Goal: Task Accomplishment & Management: Complete application form

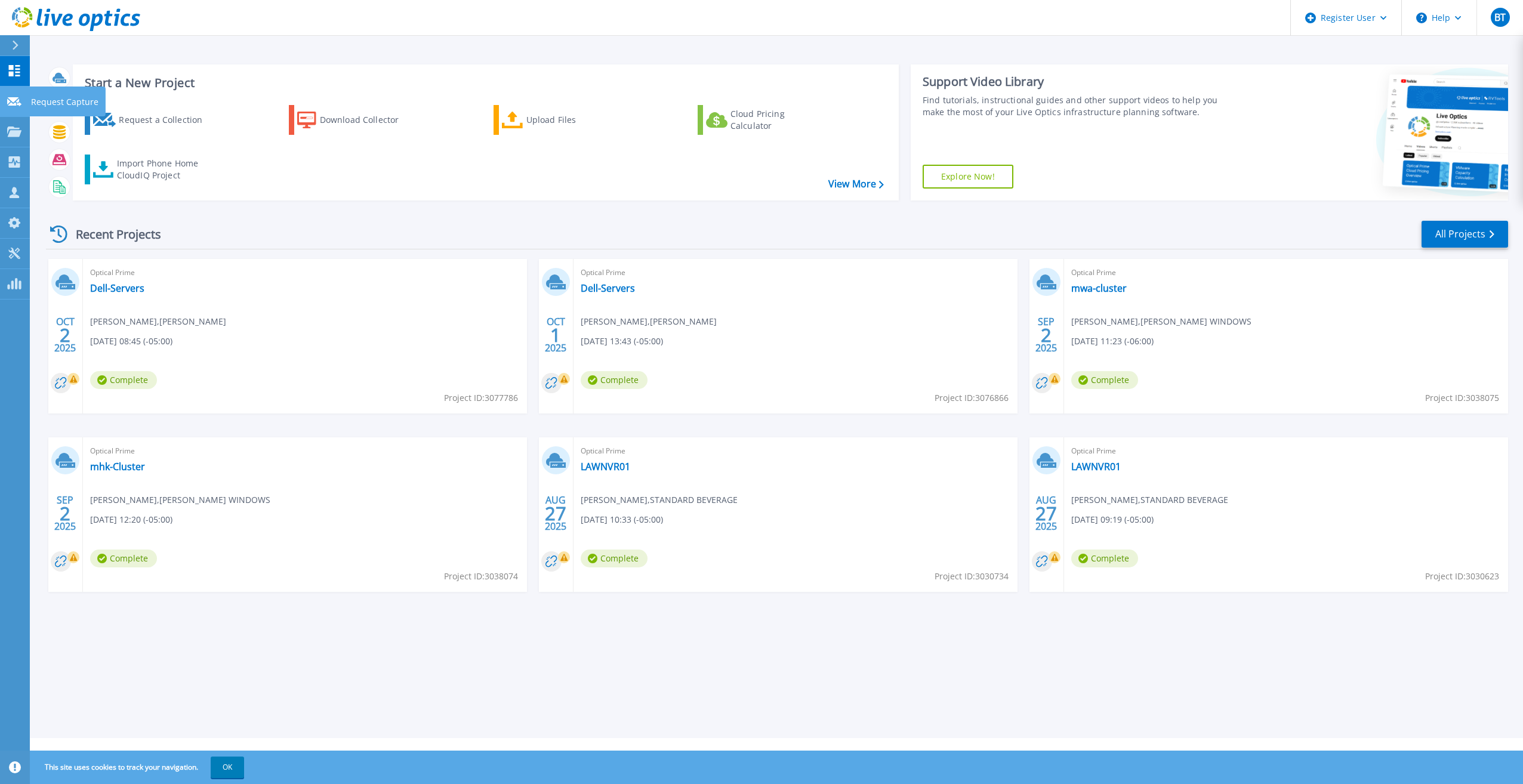
click at [17, 102] on icon at bounding box center [14, 102] width 14 height 9
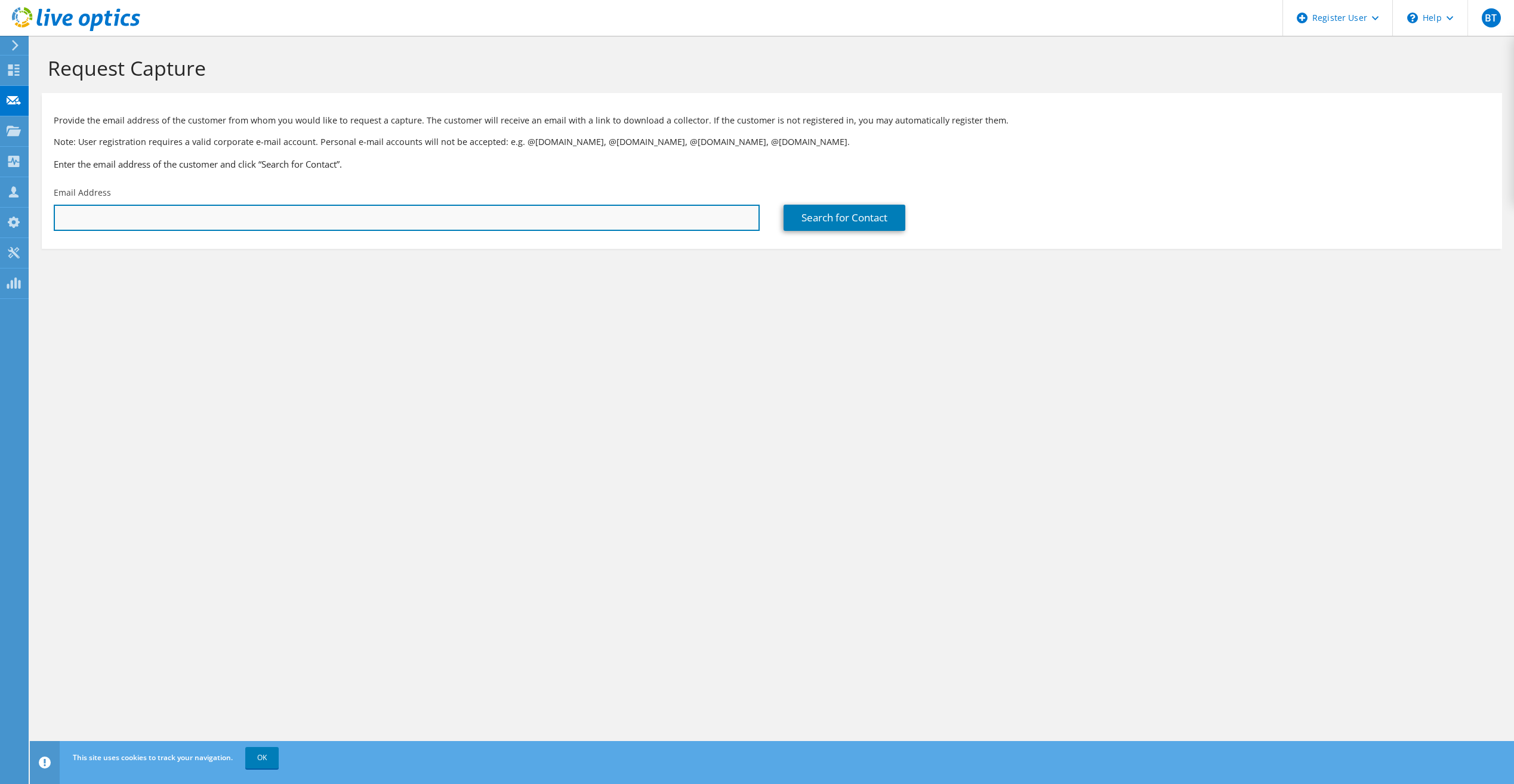
click at [245, 222] on input "text" at bounding box center [407, 218] width 706 height 26
paste input "gbrownlee@hmeinc.net"
type input "gbrownlee@hmeinc.net"
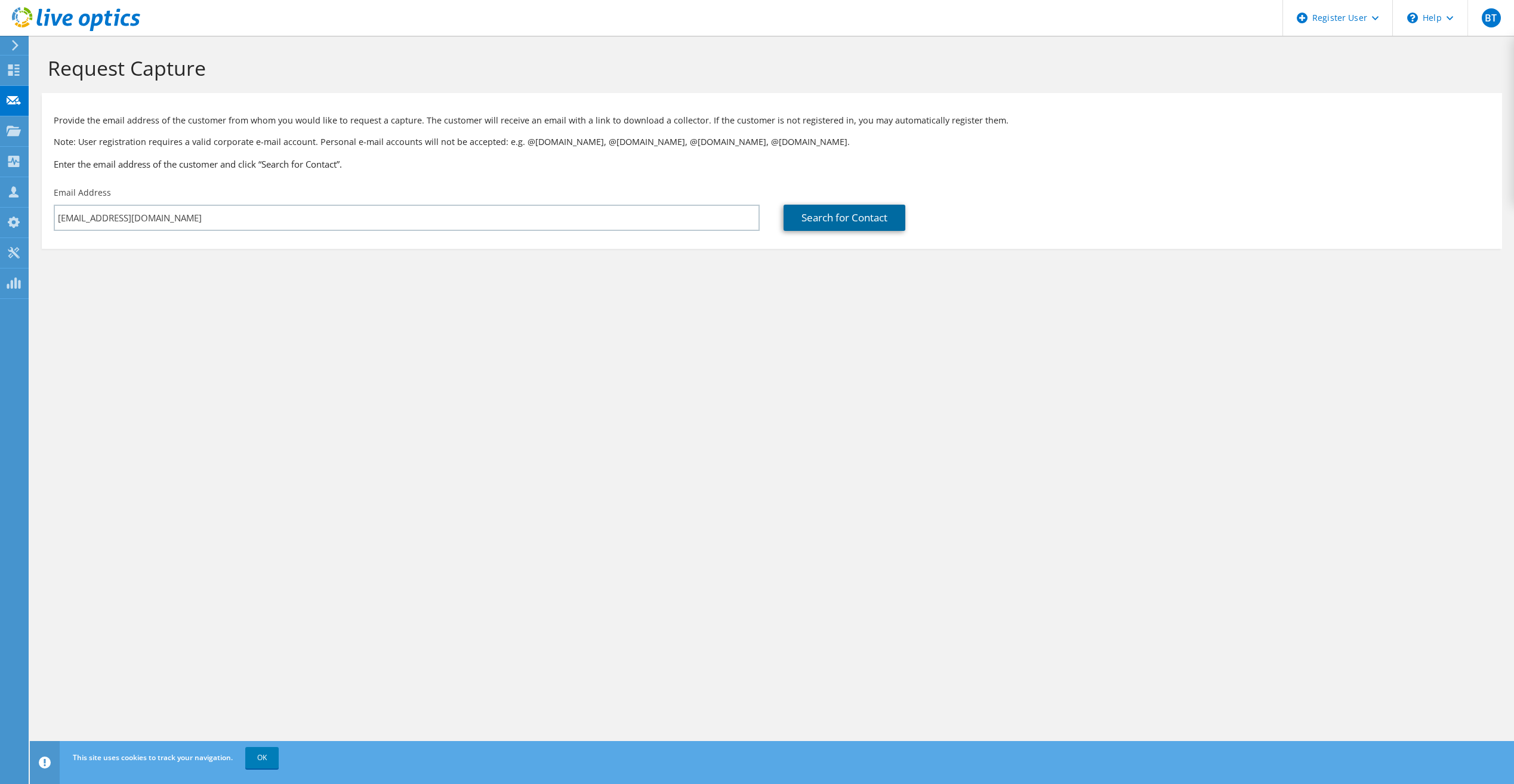
click at [853, 217] on link "Search for Contact" at bounding box center [844, 218] width 121 height 26
type input "HME, INC"
type input "Gavin"
type input "Brownlee"
type input "United States"
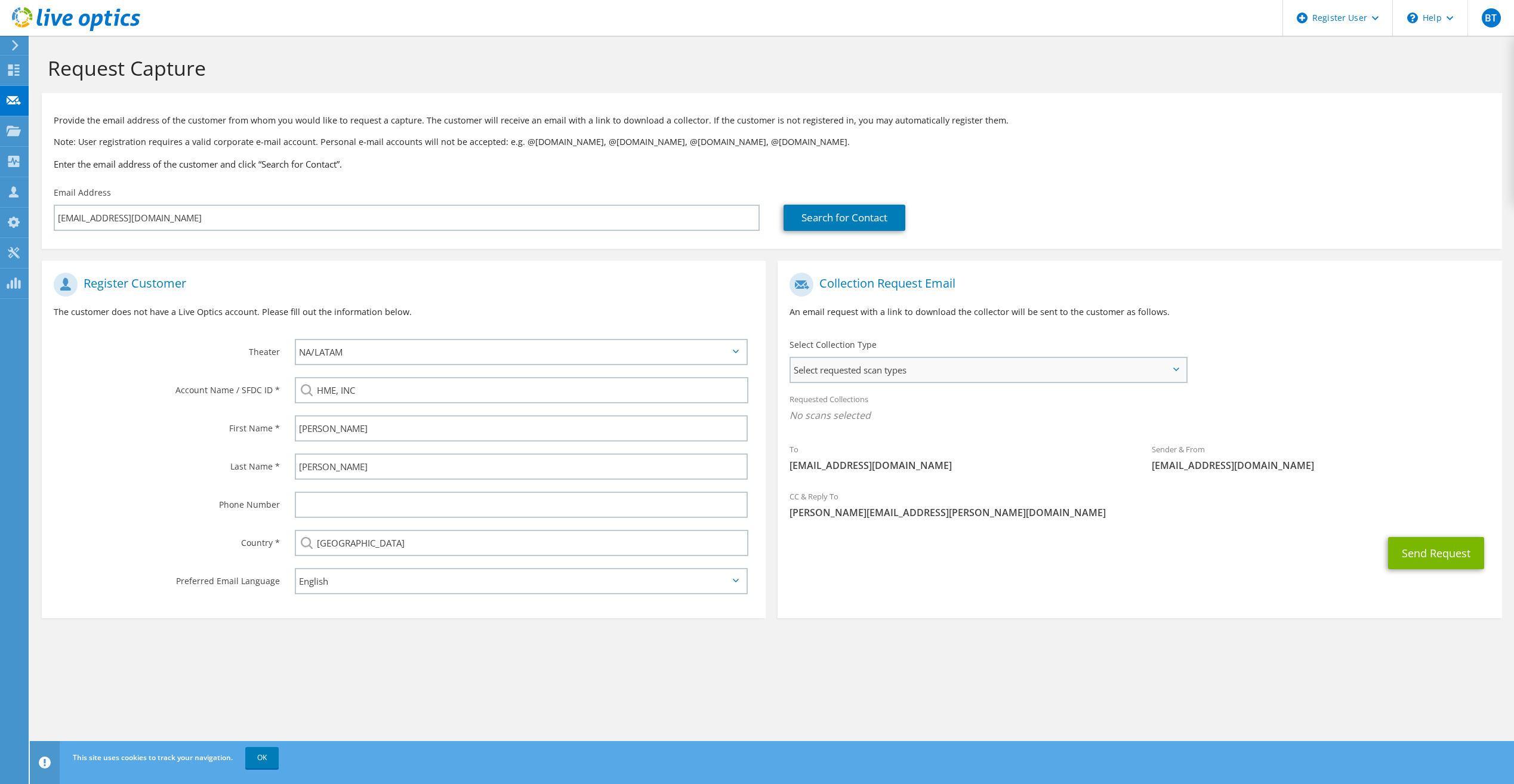
click at [916, 375] on span "Select requested scan types" at bounding box center [988, 369] width 394 height 24
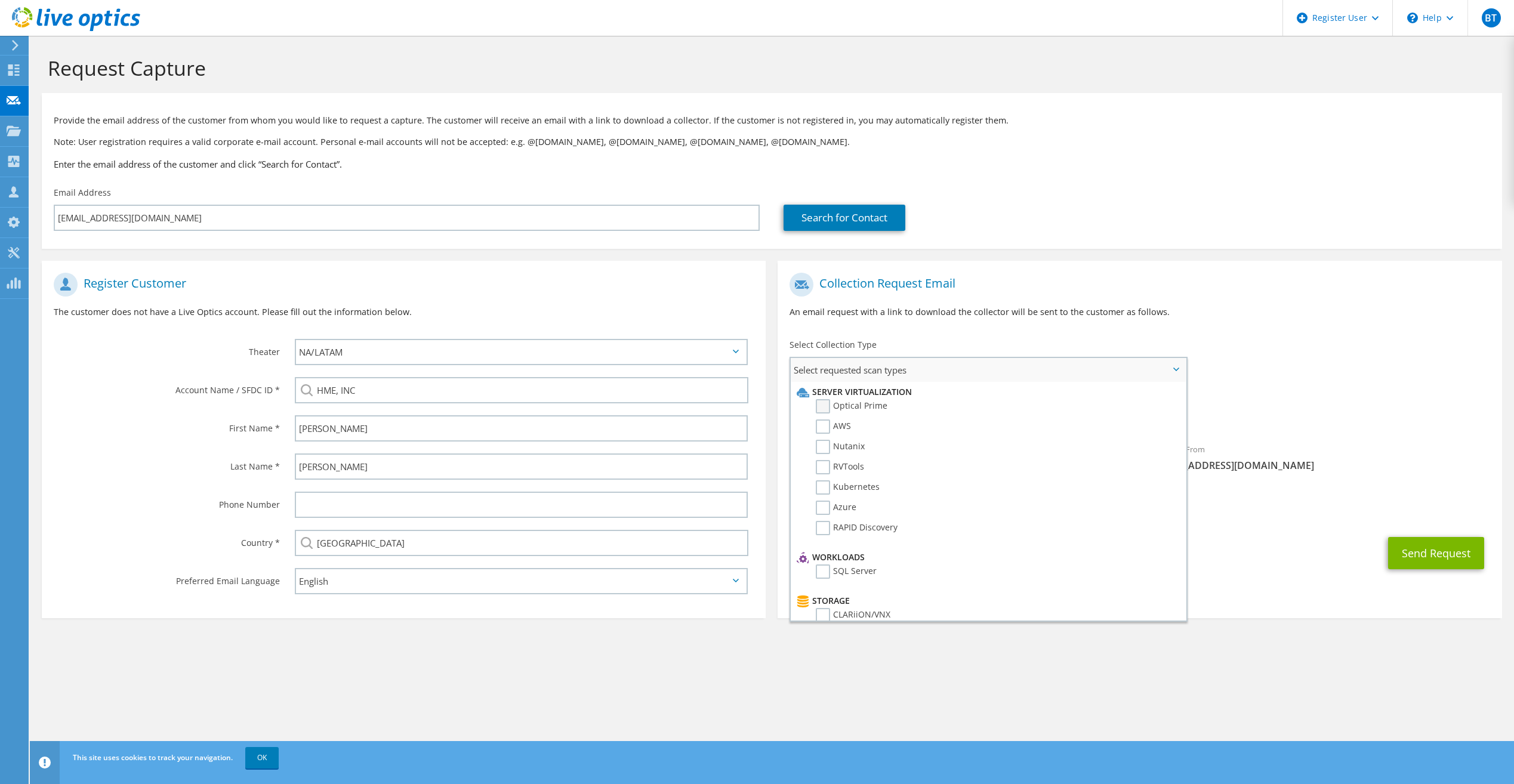
click at [826, 406] on label "Optical Prime" at bounding box center [851, 406] width 72 height 14
click at [0, 0] on input "Optical Prime" at bounding box center [0, 0] width 0 height 0
click at [1374, 421] on span "Optical Prime" at bounding box center [1139, 419] width 700 height 20
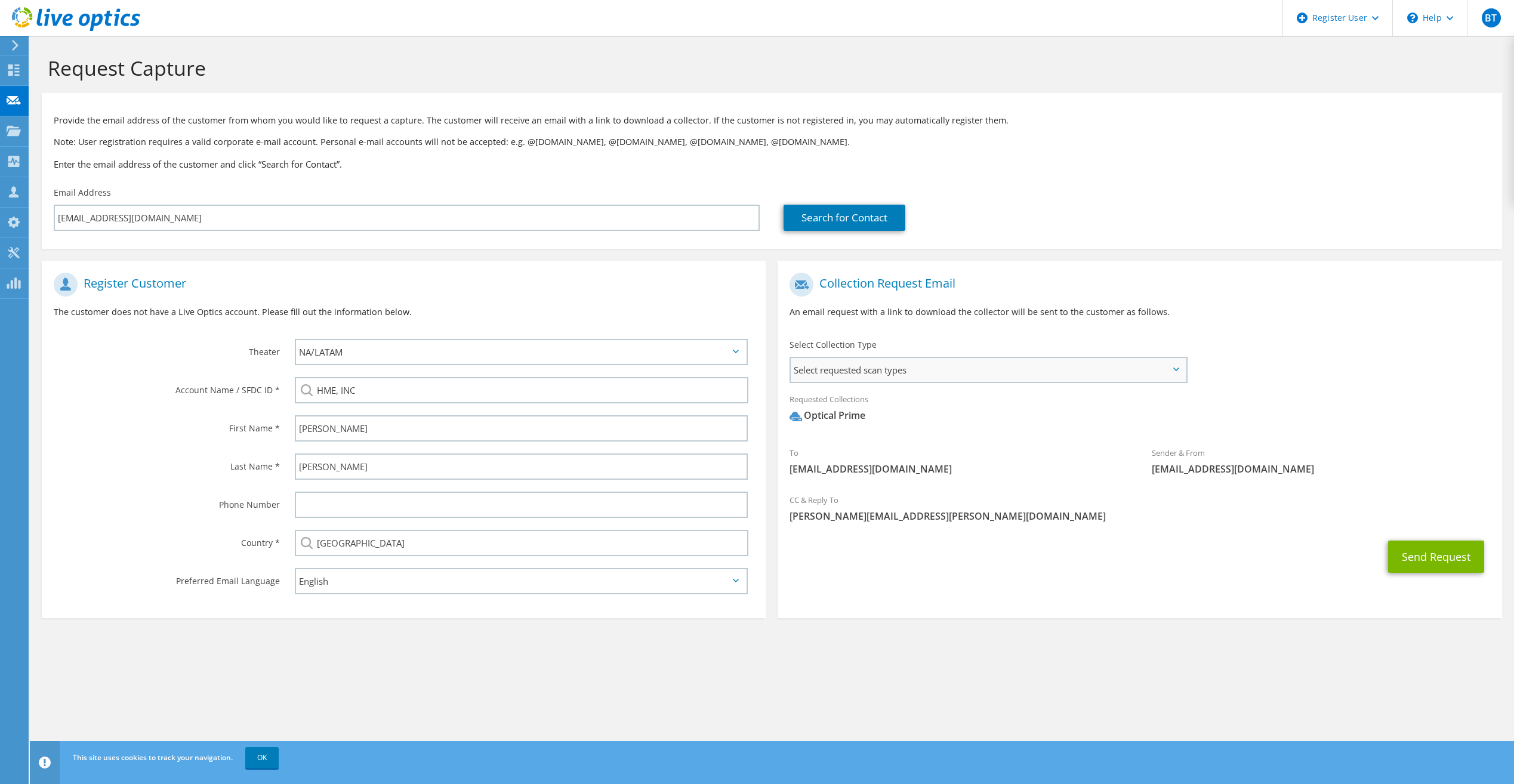
click at [901, 359] on span "Select requested scan types" at bounding box center [988, 369] width 394 height 24
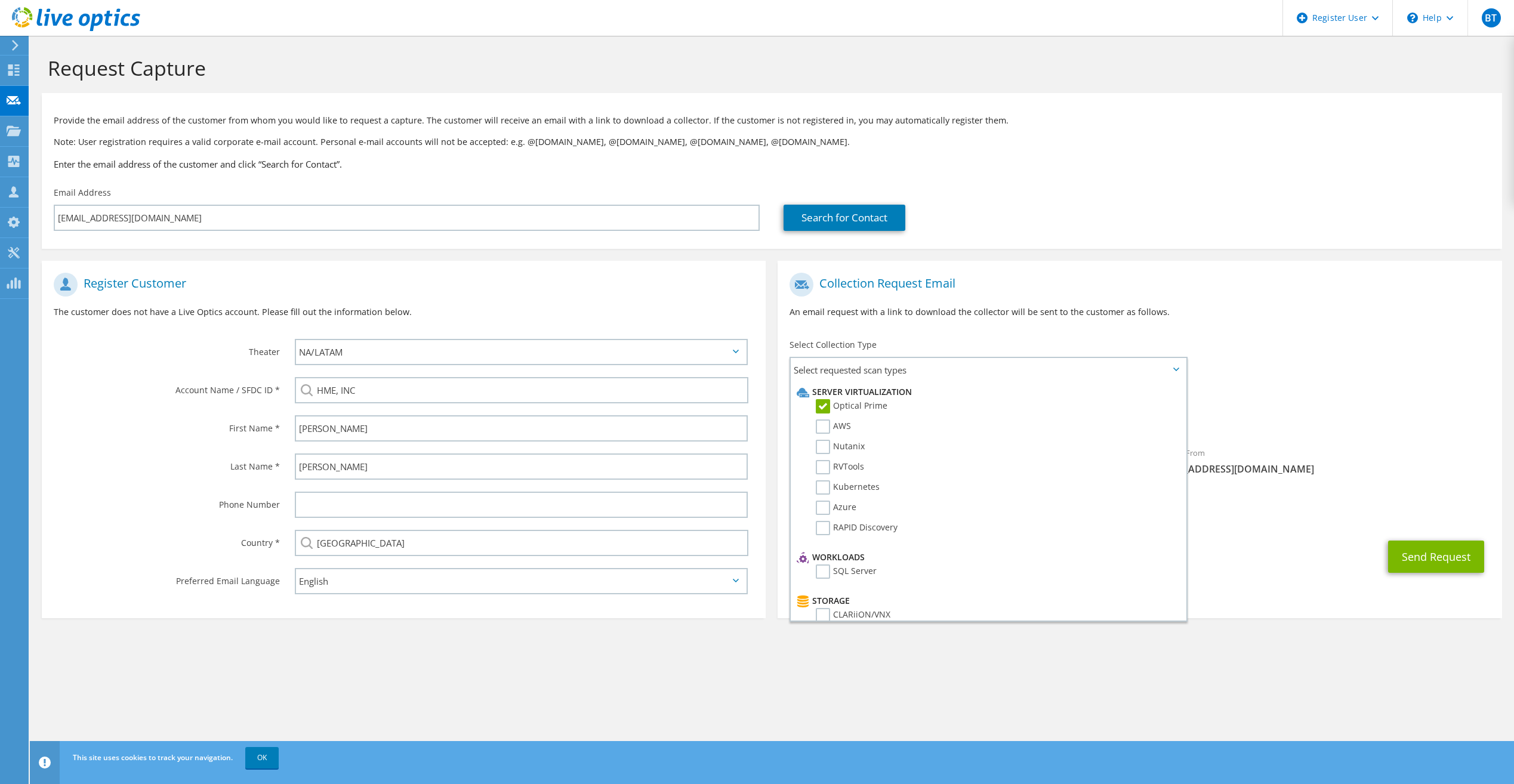
click at [1278, 355] on div "To gbrownlee@hmeinc.net Sender & From liveoptics@liveoptics.com" at bounding box center [1140, 377] width 724 height 221
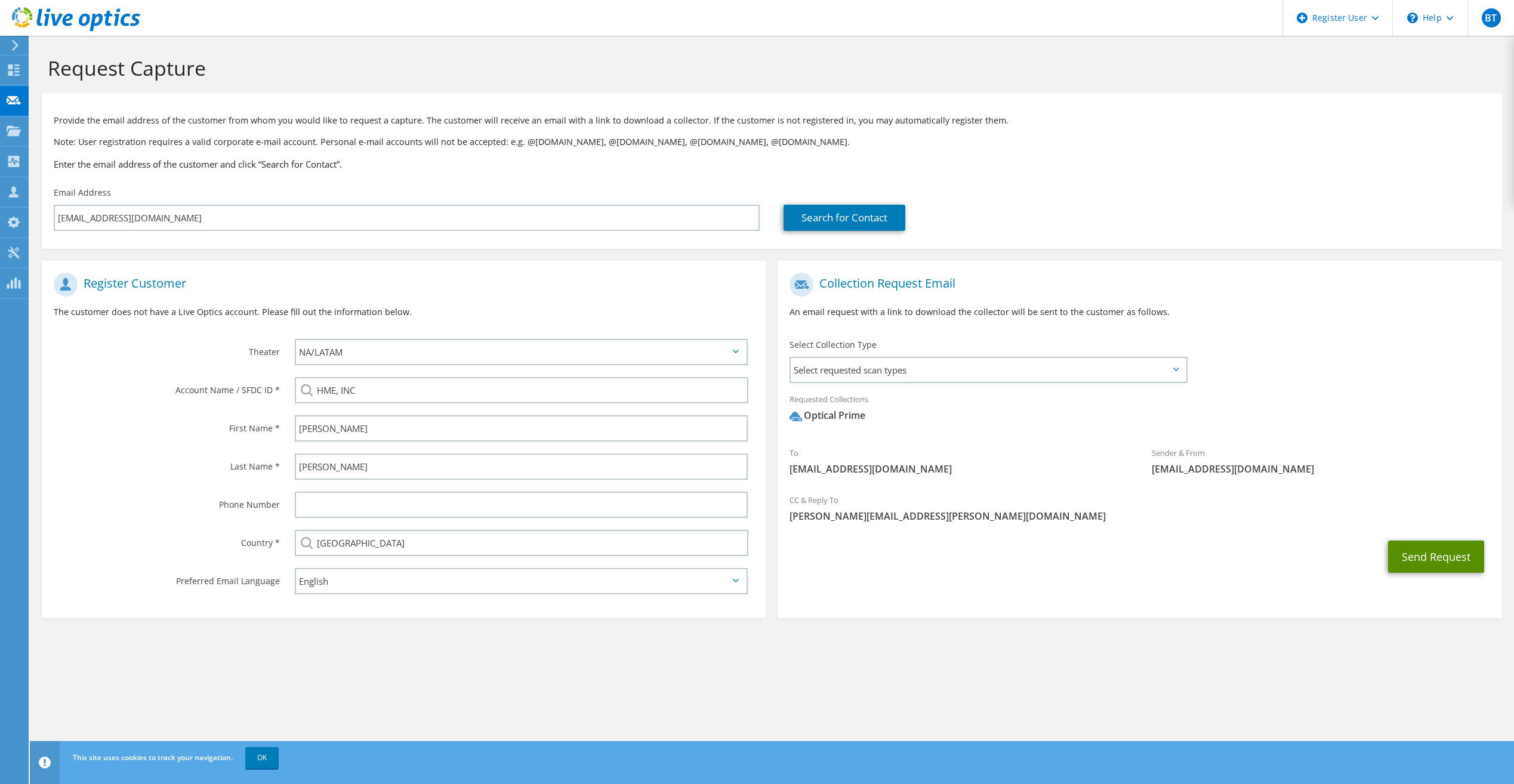
click at [1435, 559] on button "Send Request" at bounding box center [1435, 556] width 96 height 32
